Goal: Check status: Check status

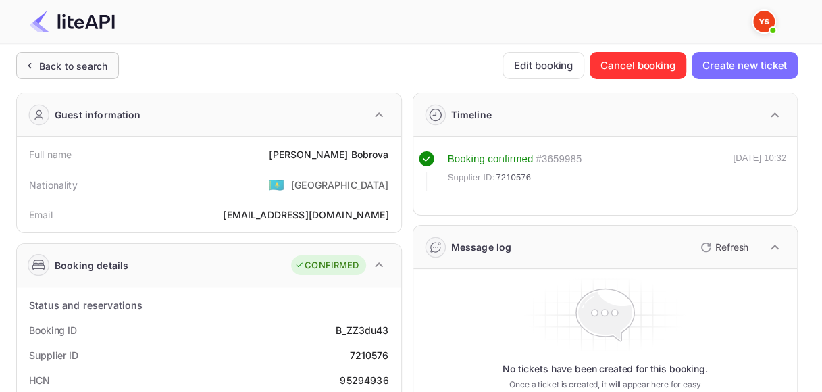
click at [55, 57] on div "Back to search" at bounding box center [67, 65] width 103 height 27
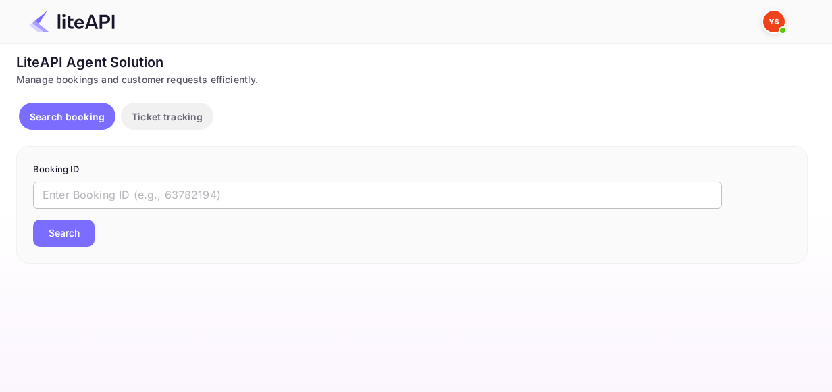
click at [166, 195] on input "text" at bounding box center [377, 195] width 689 height 27
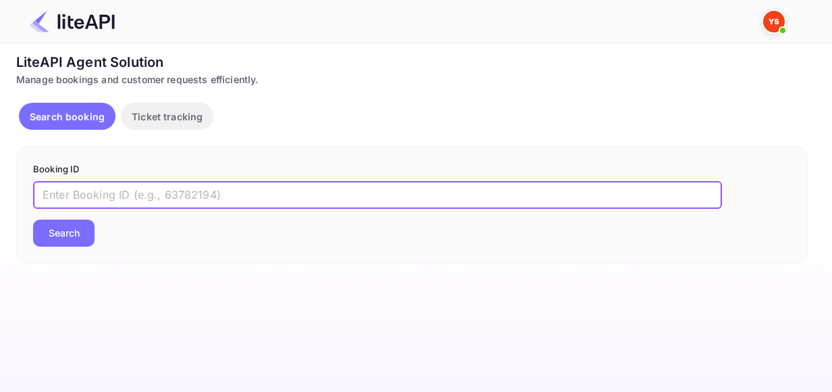
paste input "7439587"
type input "7439587"
click at [33, 220] on button "Search" at bounding box center [63, 233] width 61 height 27
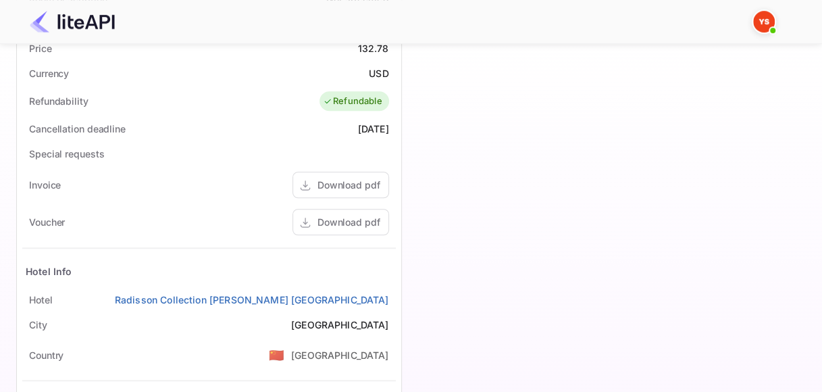
scroll to position [454, 0]
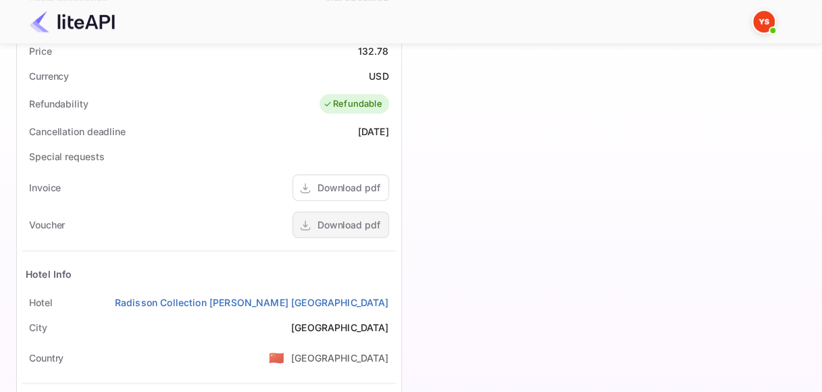
click at [339, 223] on div "Download pdf" at bounding box center [348, 224] width 63 height 14
click at [353, 184] on div "Download pdf" at bounding box center [348, 187] width 63 height 14
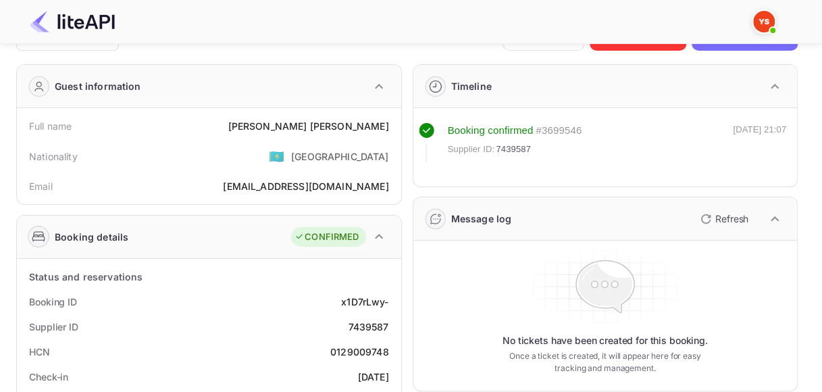
scroll to position [0, 0]
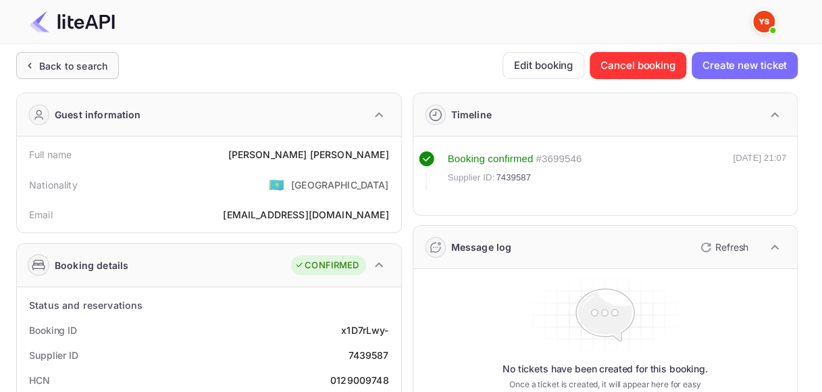
click at [66, 59] on div "Back to search" at bounding box center [73, 66] width 68 height 14
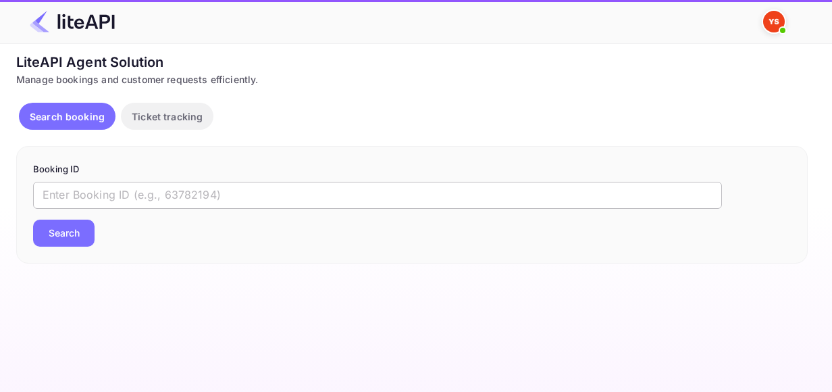
click at [123, 195] on input "text" at bounding box center [377, 195] width 689 height 27
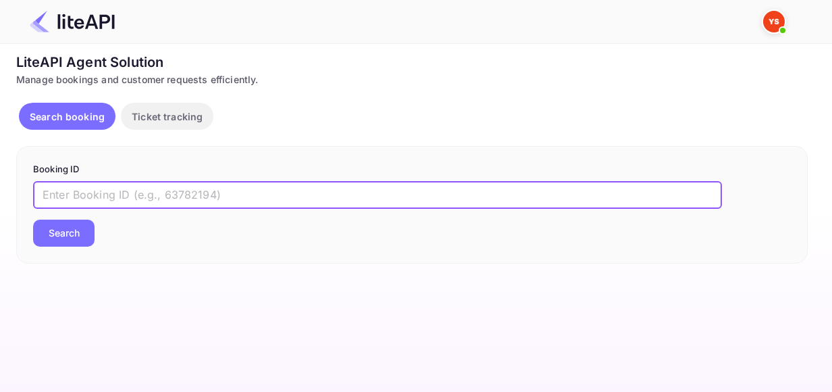
paste input "8591350"
type input "8591350"
click at [84, 246] on div "Booking ID 8591350 ​ Search" at bounding box center [412, 205] width 792 height 118
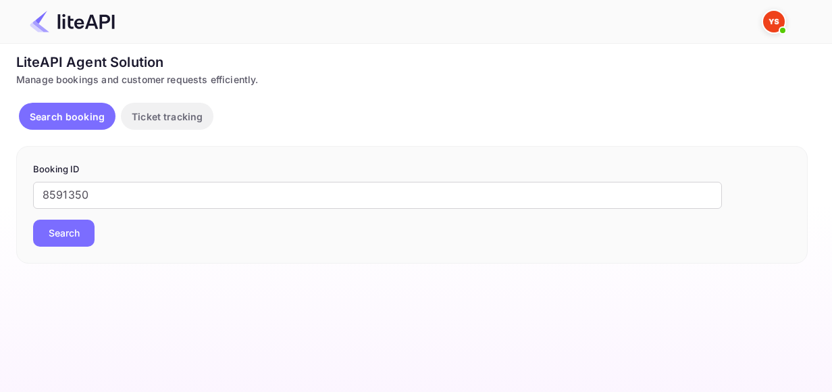
click at [85, 239] on button "Search" at bounding box center [63, 233] width 61 height 27
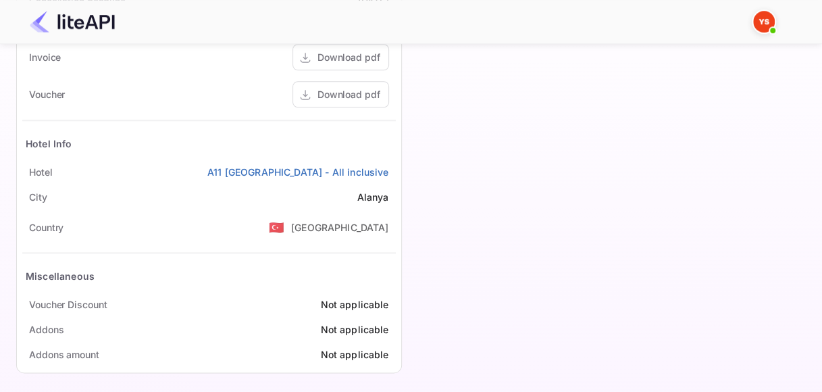
scroll to position [454, 0]
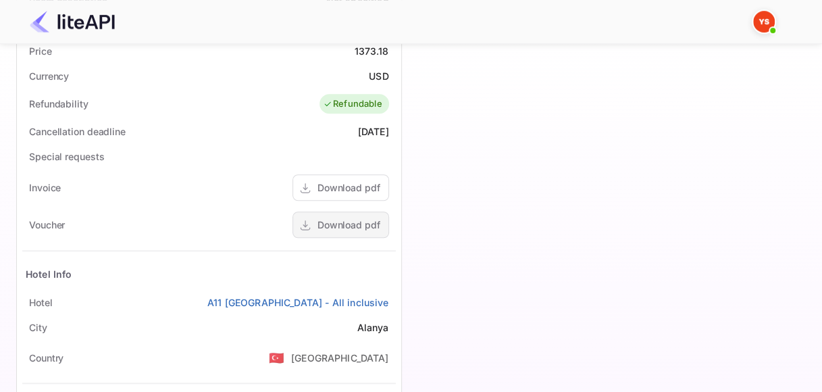
click at [348, 217] on div "Download pdf" at bounding box center [348, 224] width 63 height 14
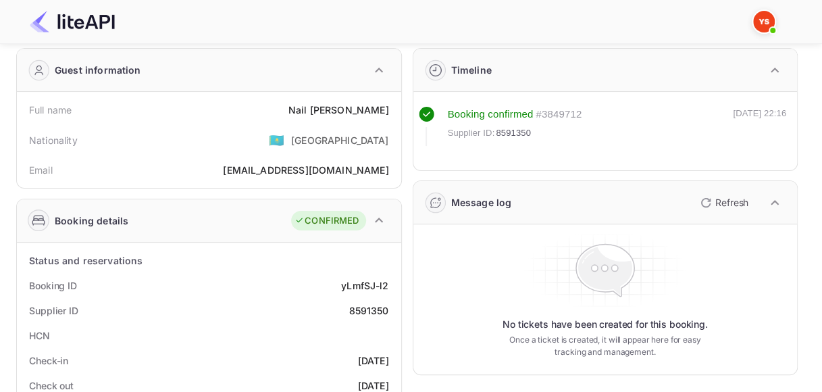
scroll to position [0, 0]
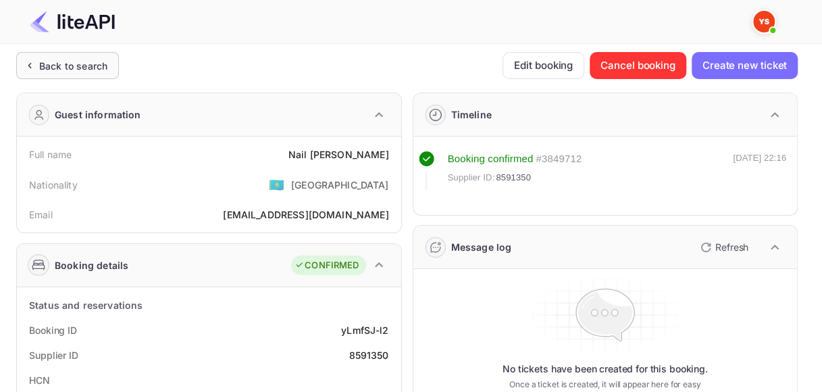
click at [57, 69] on div "Back to search" at bounding box center [73, 66] width 68 height 14
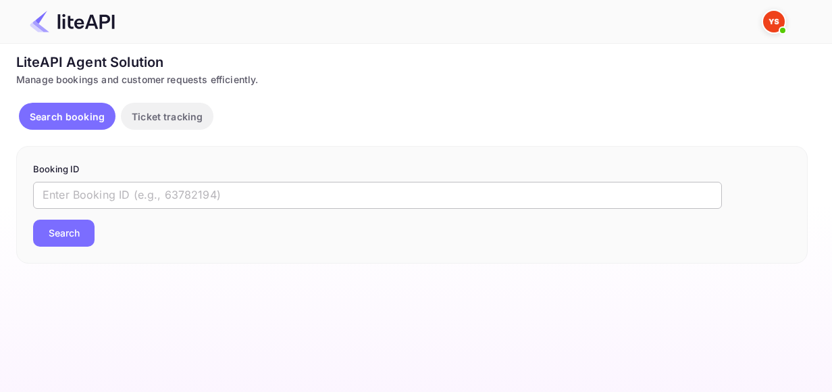
click at [138, 187] on input "text" at bounding box center [377, 195] width 689 height 27
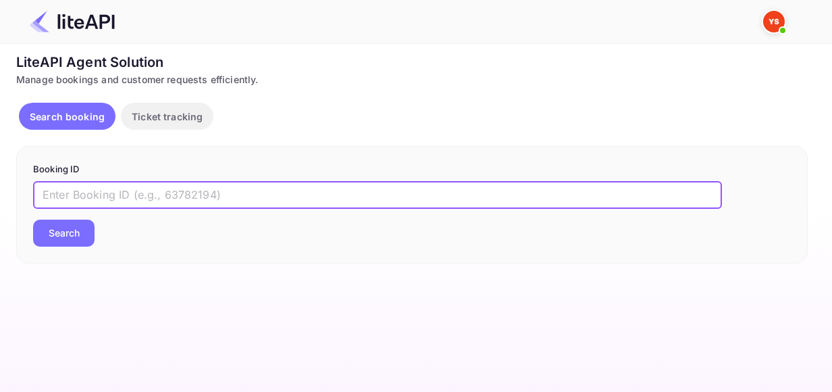
paste input "8733762"
type input "8733762"
click at [69, 224] on button "Search" at bounding box center [63, 233] width 61 height 27
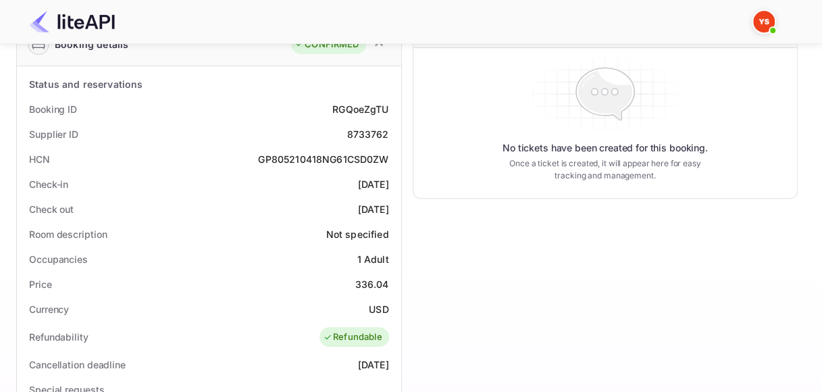
scroll to position [203, 0]
